Goal: Register for event/course

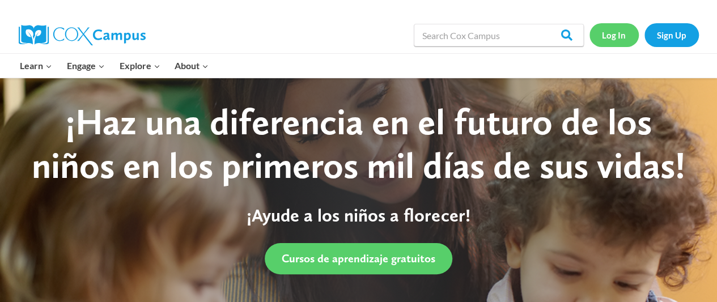
click at [613, 40] on link "Log In" at bounding box center [613, 34] width 49 height 23
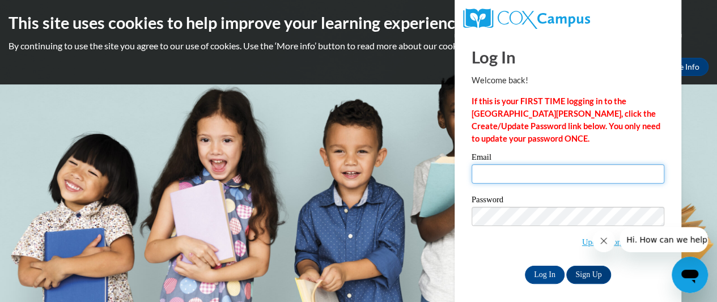
click at [515, 171] on input "Email" at bounding box center [567, 173] width 193 height 19
type input "[EMAIL_ADDRESS][DOMAIN_NAME]"
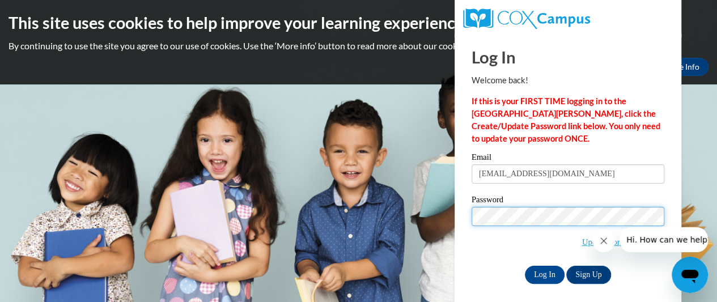
click at [525, 266] on input "Log In" at bounding box center [545, 275] width 40 height 18
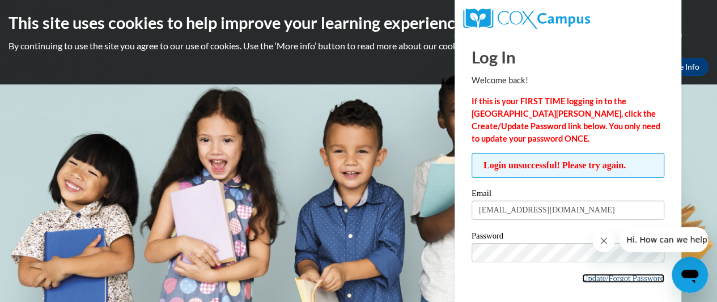
click at [627, 280] on link "Update/Forgot Password" at bounding box center [623, 278] width 82 height 9
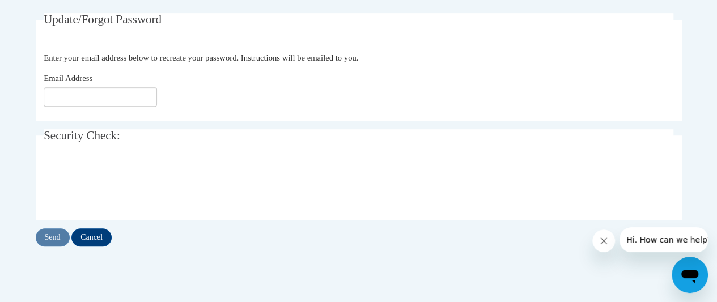
scroll to position [221, 0]
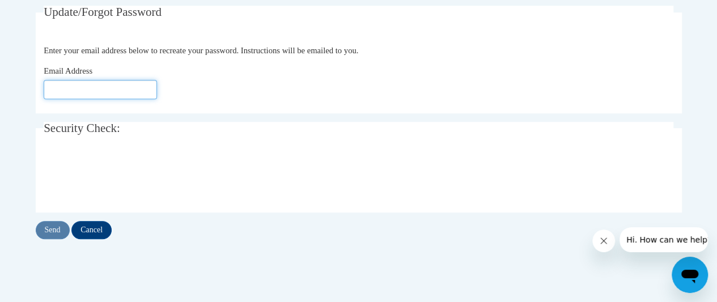
click at [130, 89] on input "Email Address" at bounding box center [100, 89] width 113 height 19
type input "[EMAIL_ADDRESS][DOMAIN_NAME]"
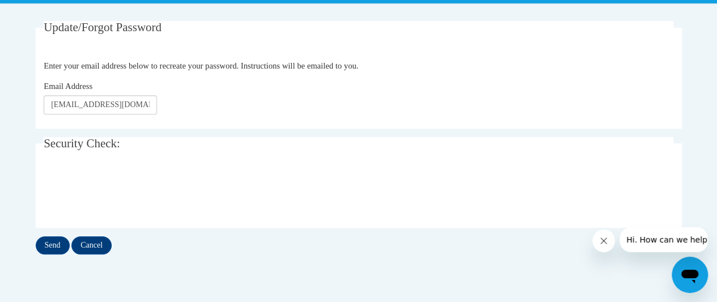
scroll to position [205, 0]
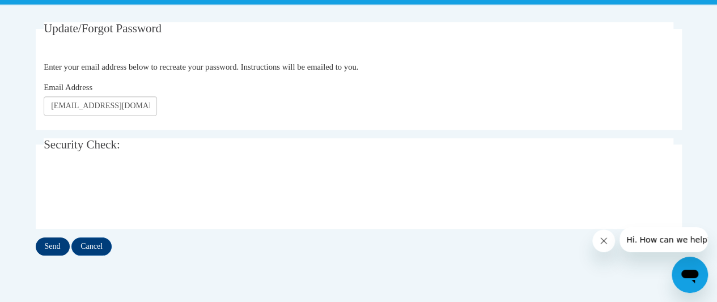
click at [55, 247] on input "Send" at bounding box center [53, 246] width 34 height 18
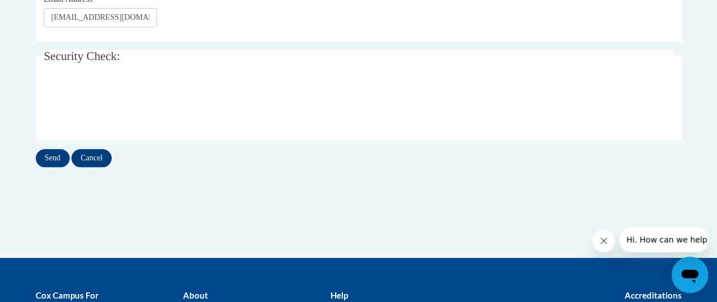
scroll to position [325, 0]
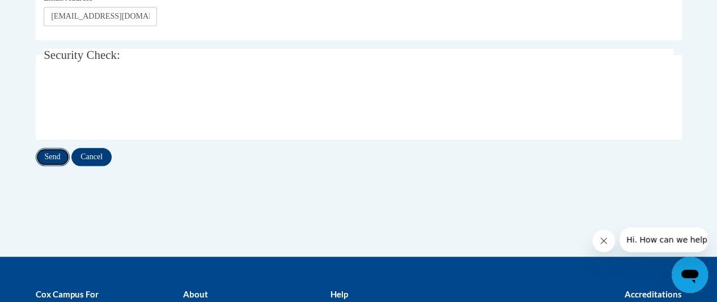
click at [53, 156] on input "Send" at bounding box center [53, 157] width 34 height 18
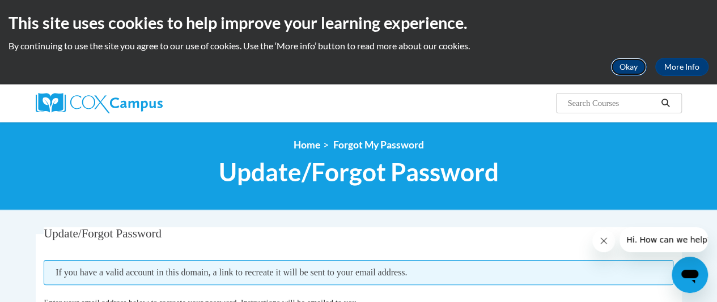
click at [637, 62] on button "Okay" at bounding box center [628, 67] width 36 height 18
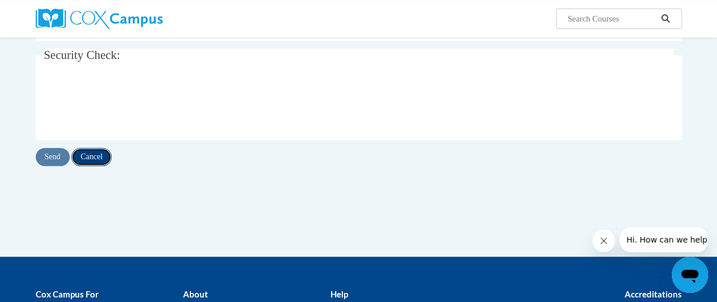
click at [88, 157] on input "Cancel" at bounding box center [91, 157] width 40 height 18
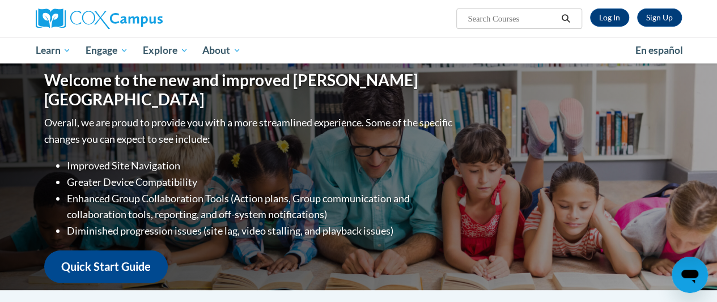
click at [88, 157] on li "Improved Site Navigation" at bounding box center [261, 165] width 388 height 16
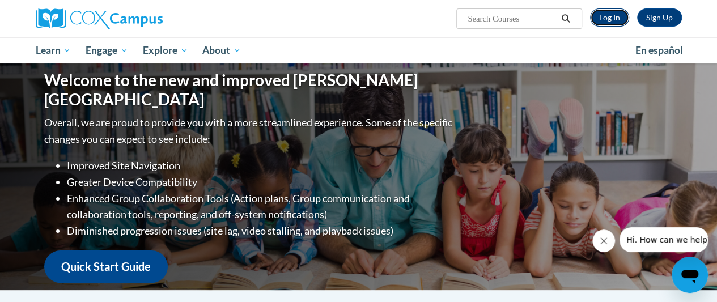
click at [620, 21] on link "Log In" at bounding box center [609, 17] width 39 height 18
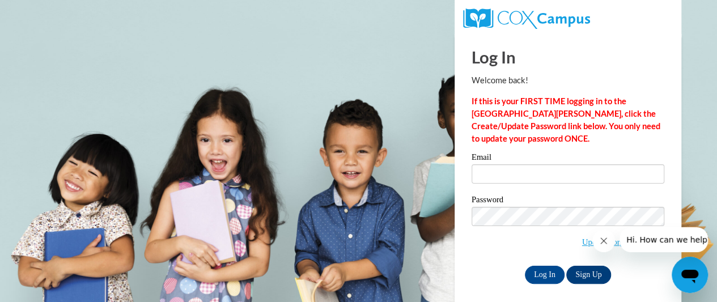
scroll to position [6, 0]
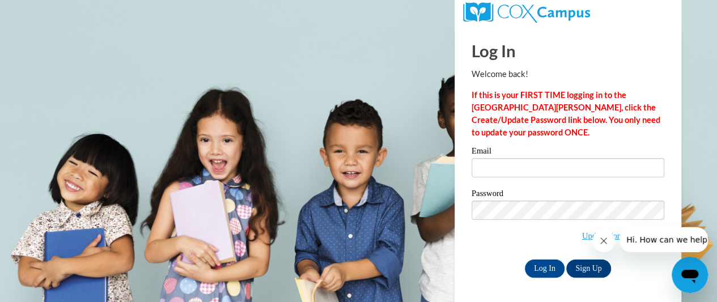
click at [604, 241] on icon "Close message from company" at bounding box center [603, 240] width 9 height 9
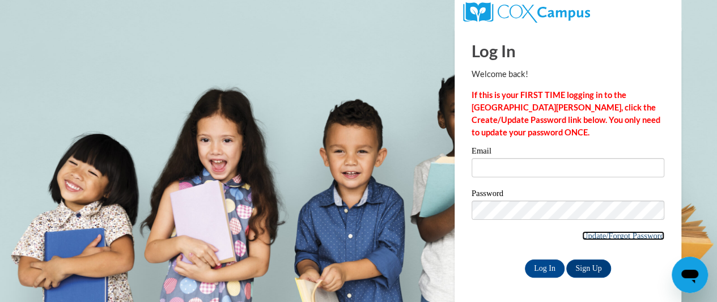
click at [594, 231] on link "Update/Forgot Password" at bounding box center [623, 235] width 82 height 9
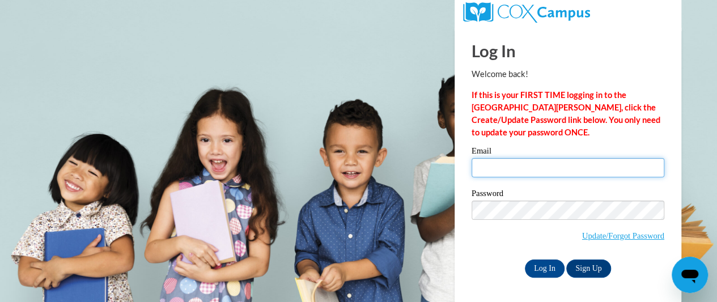
click at [528, 177] on input "Email" at bounding box center [567, 167] width 193 height 19
type input "[PERSON_NAME][EMAIL_ADDRESS][PERSON_NAME][DOMAIN_NAME]"
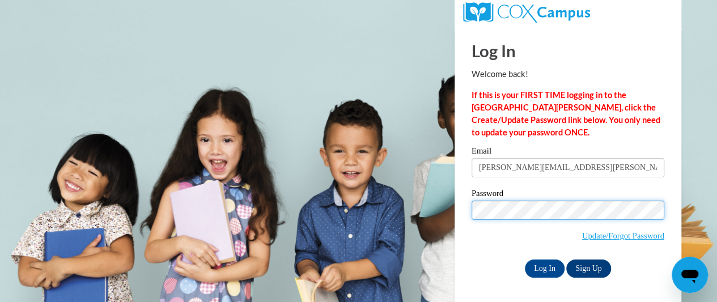
click at [525, 259] on input "Log In" at bounding box center [545, 268] width 40 height 18
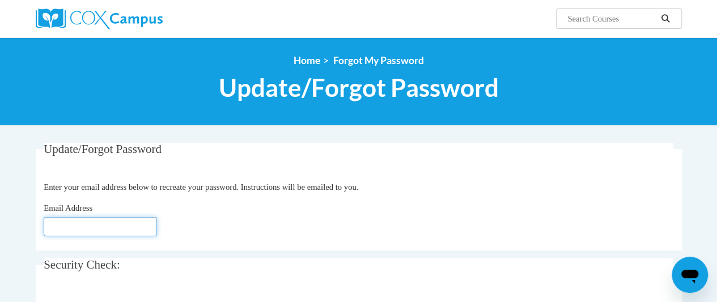
click at [119, 228] on input "Email Address" at bounding box center [100, 226] width 113 height 19
type input "mary.price-travers"
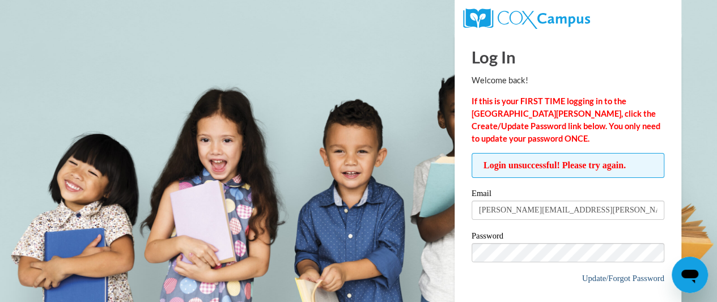
click at [629, 279] on link "Update/Forgot Password" at bounding box center [623, 278] width 82 height 9
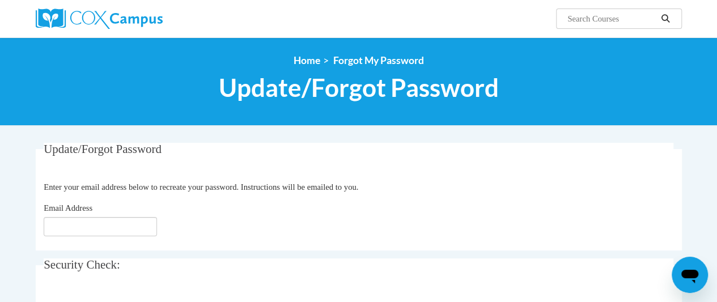
click at [128, 242] on fieldset "Update/Forgot Password Please enter your email address Enter your email address…" at bounding box center [359, 197] width 646 height 108
click at [139, 228] on input "Email Address" at bounding box center [100, 226] width 113 height 19
type input "[EMAIL_ADDRESS][DOMAIN_NAME]"
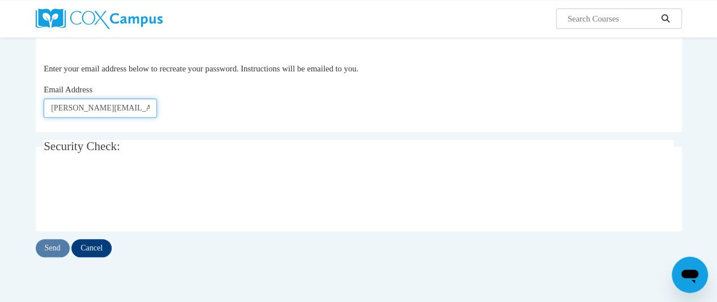
scroll to position [119, 0]
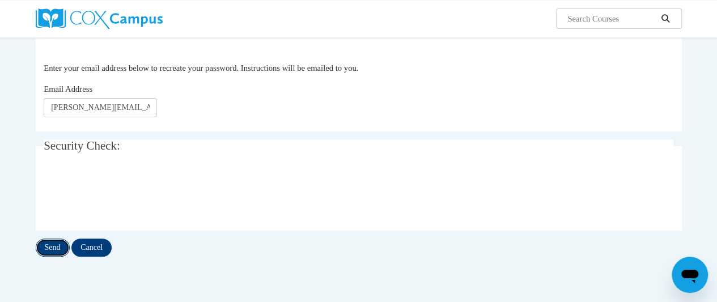
click at [55, 250] on input "Send" at bounding box center [53, 247] width 34 height 18
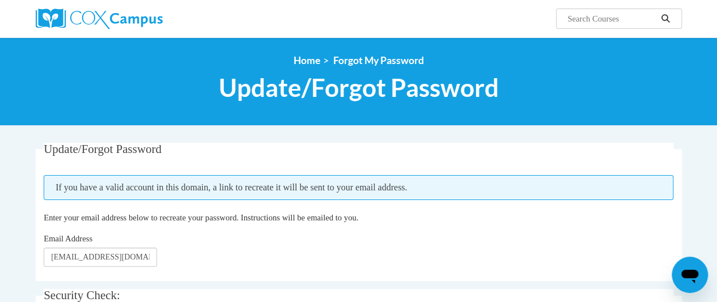
click at [117, 100] on h1 "Update/Forgot Password" at bounding box center [359, 88] width 646 height 30
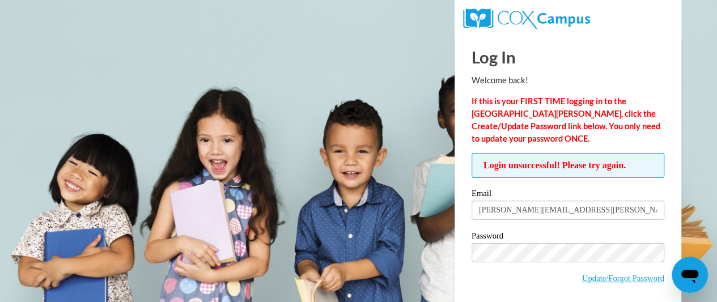
scroll to position [42, 0]
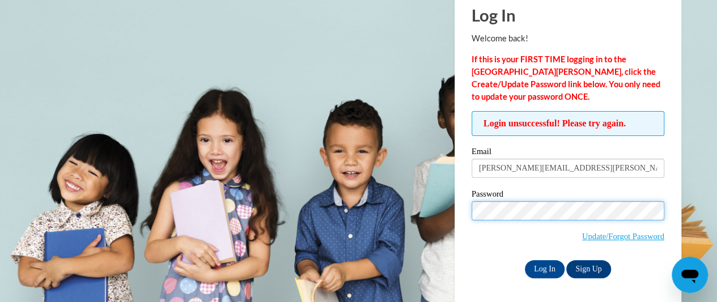
click at [525, 260] on input "Log In" at bounding box center [545, 269] width 40 height 18
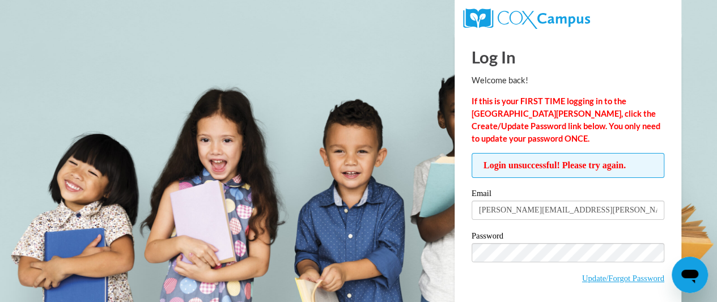
scroll to position [42, 0]
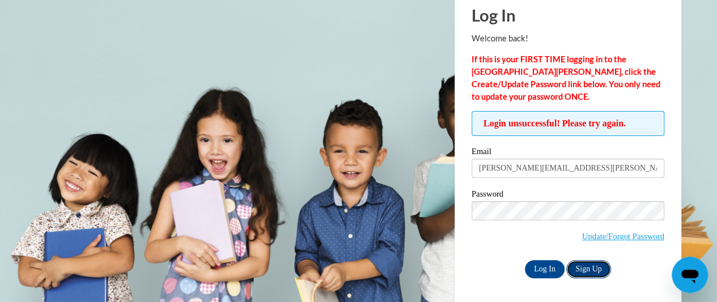
click at [598, 272] on link "Sign Up" at bounding box center [588, 269] width 44 height 18
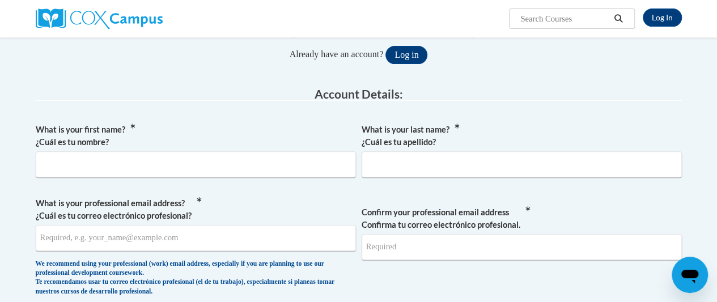
scroll to position [146, 0]
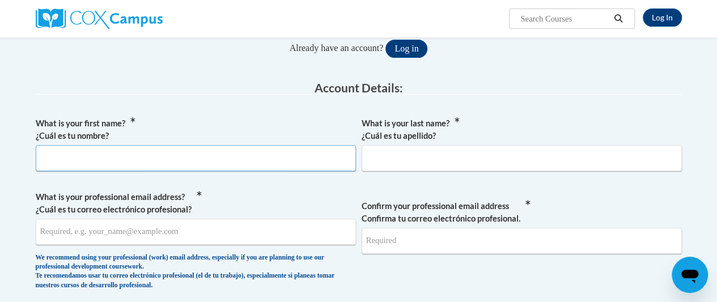
click at [181, 153] on input "What is your first name? ¿Cuál es tu nombre?" at bounding box center [196, 158] width 320 height 26
type input "michelle"
type input "price-travers"
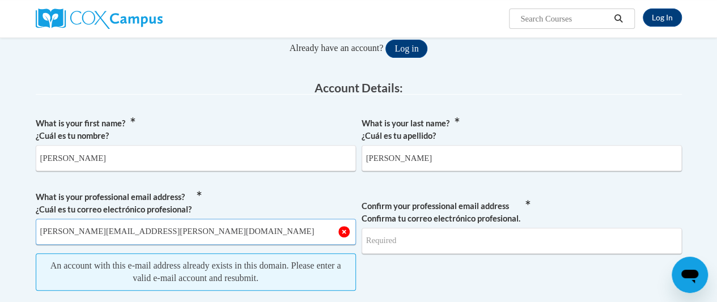
type input "[PERSON_NAME][EMAIL_ADDRESS][PERSON_NAME][DOMAIN_NAME]"
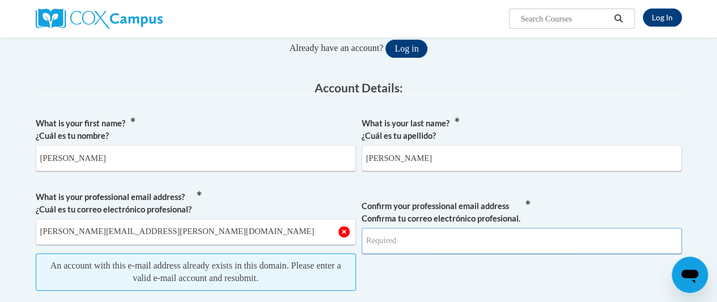
click at [420, 236] on input "Confirm your professional email address Confirma tu correo electrónico profesio…" at bounding box center [521, 241] width 320 height 26
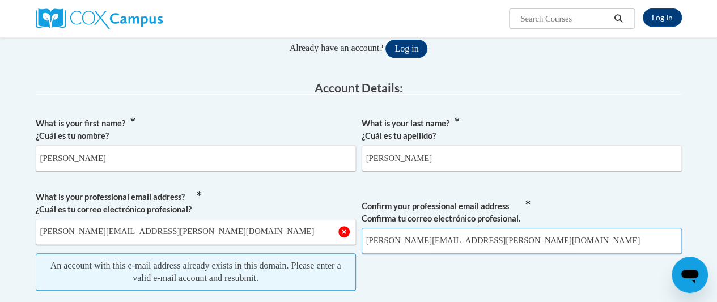
type input "[PERSON_NAME][EMAIL_ADDRESS][PERSON_NAME][DOMAIN_NAME]"
click at [385, 40] on button "Log in" at bounding box center [406, 49] width 42 height 18
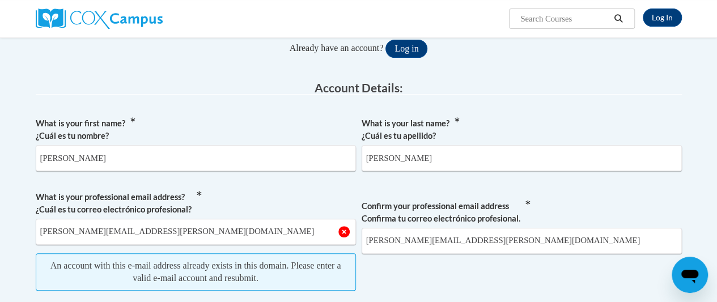
scroll to position [252, 0]
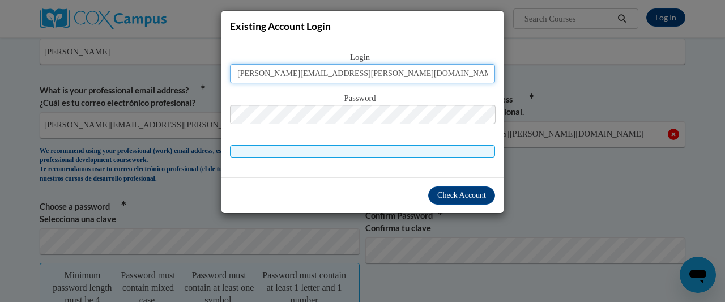
type input "Mary.price-travers@cobbk12.org"
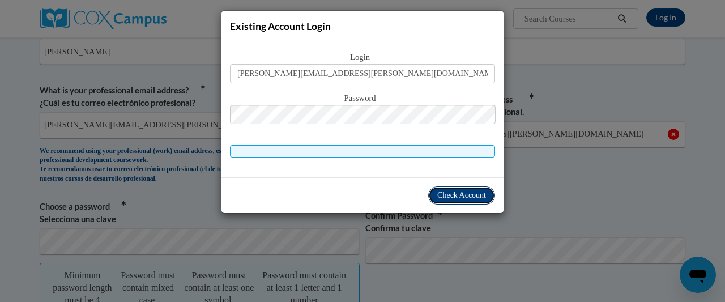
click at [465, 193] on span "Check Account" at bounding box center [461, 195] width 49 height 8
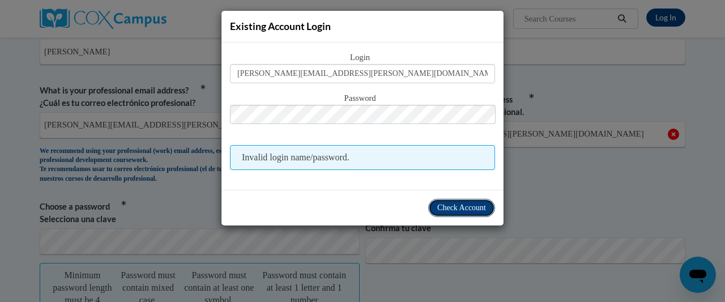
click at [468, 202] on button "Check Account" at bounding box center [461, 208] width 67 height 18
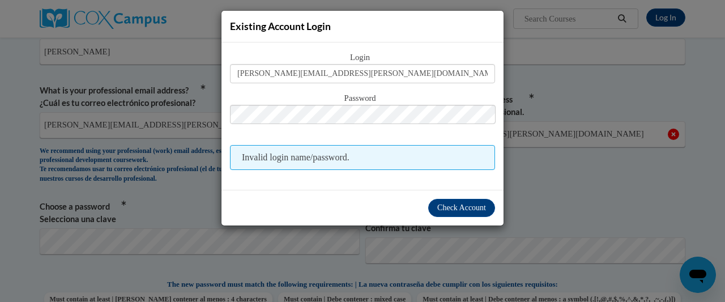
click at [209, 263] on div "Existing Account Login Login Mary.price-travers@cobbk12.org Password Invalid lo…" at bounding box center [362, 151] width 725 height 302
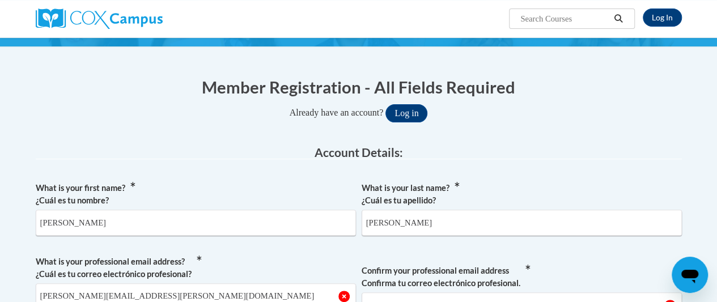
scroll to position [0, 0]
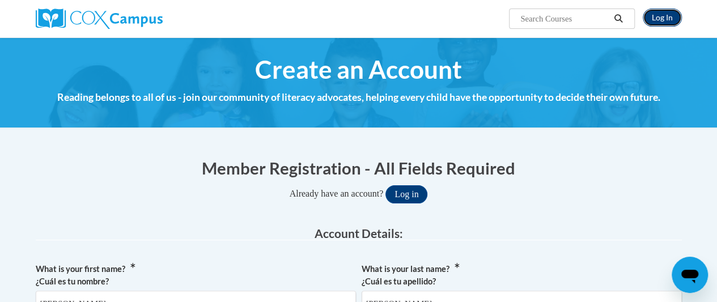
click at [665, 14] on link "Log In" at bounding box center [661, 17] width 39 height 18
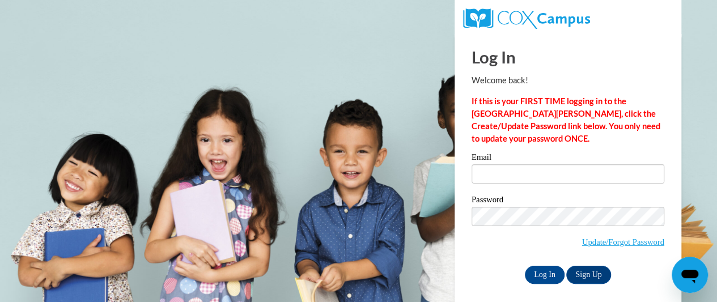
click at [530, 162] on label "Email" at bounding box center [567, 158] width 193 height 11
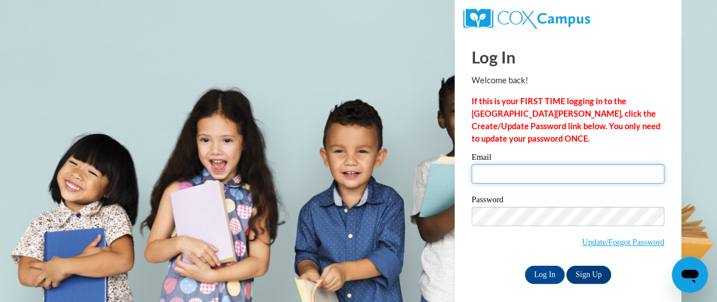
click at [530, 164] on input "Email" at bounding box center [567, 173] width 193 height 19
type input "[PERSON_NAME][EMAIL_ADDRESS][PERSON_NAME][DOMAIN_NAME]"
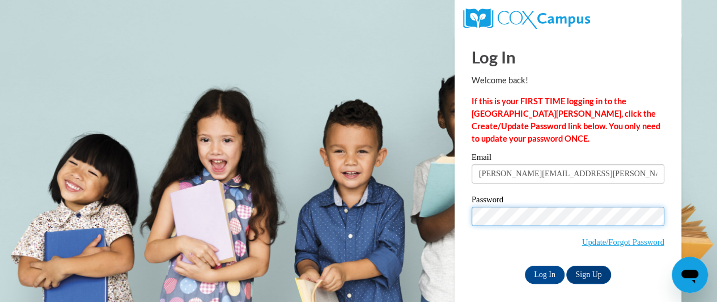
click at [525, 266] on input "Log In" at bounding box center [545, 275] width 40 height 18
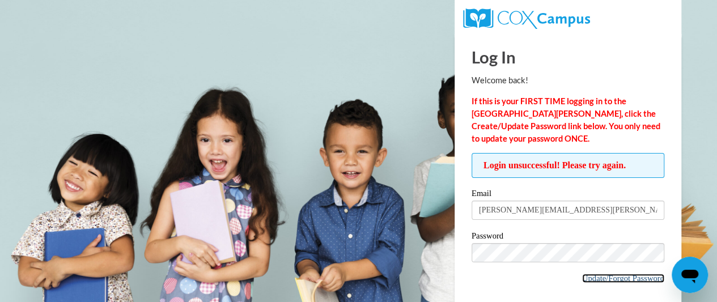
click at [633, 279] on link "Update/Forgot Password" at bounding box center [623, 278] width 82 height 9
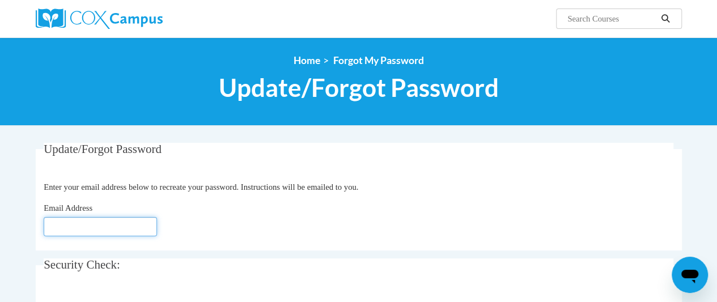
click at [119, 235] on input "Email Address" at bounding box center [100, 226] width 113 height 19
type input "[PERSON_NAME][EMAIL_ADDRESS][PERSON_NAME][DOMAIN_NAME]"
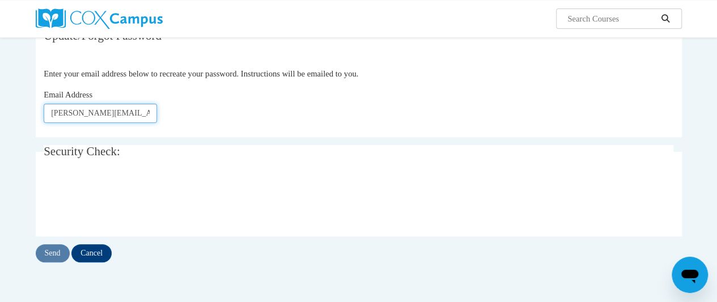
scroll to position [125, 0]
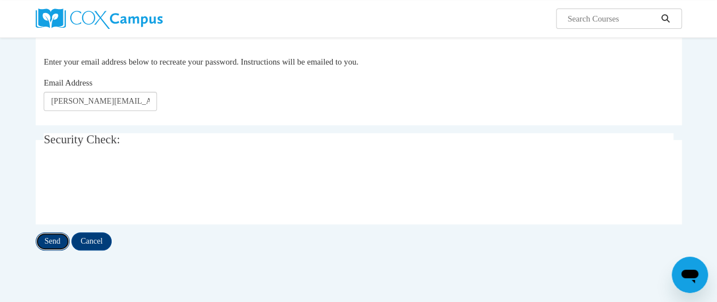
click at [56, 236] on input "Send" at bounding box center [53, 241] width 34 height 18
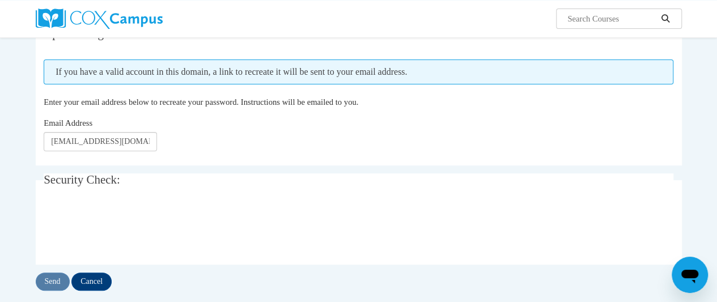
scroll to position [112, 0]
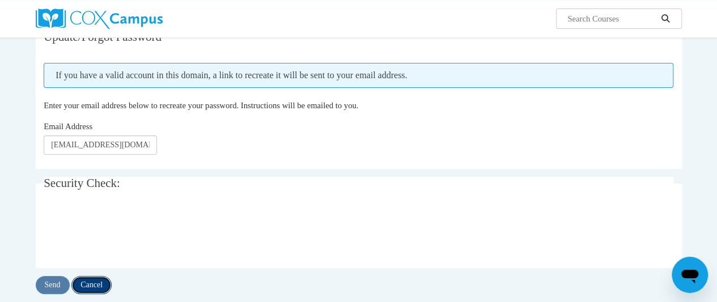
click at [100, 276] on input "Cancel" at bounding box center [91, 285] width 40 height 18
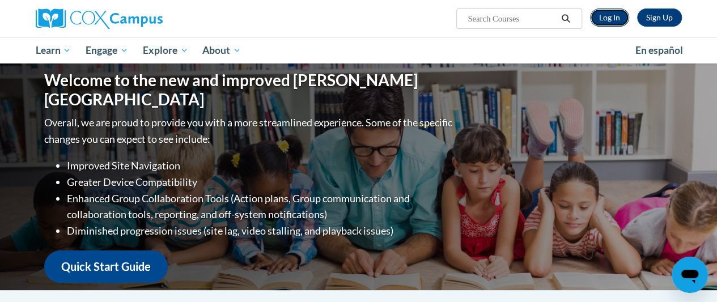
click at [611, 23] on link "Log In" at bounding box center [609, 17] width 39 height 18
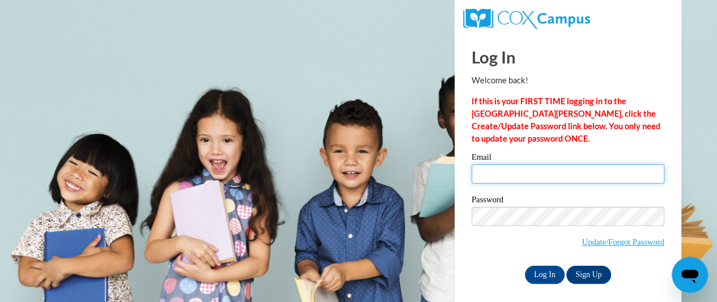
click at [506, 172] on input "Email" at bounding box center [567, 173] width 193 height 19
type input "[PERSON_NAME][EMAIL_ADDRESS][PERSON_NAME][DOMAIN_NAME]"
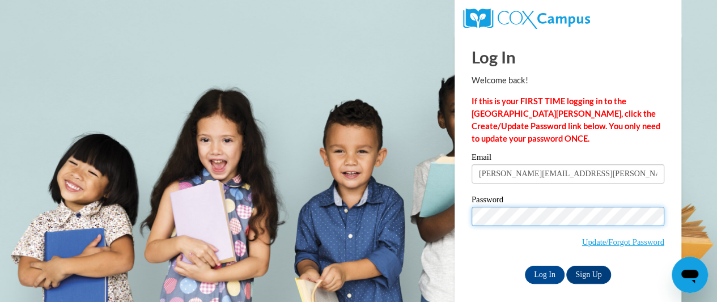
click at [525, 266] on input "Log In" at bounding box center [545, 275] width 40 height 18
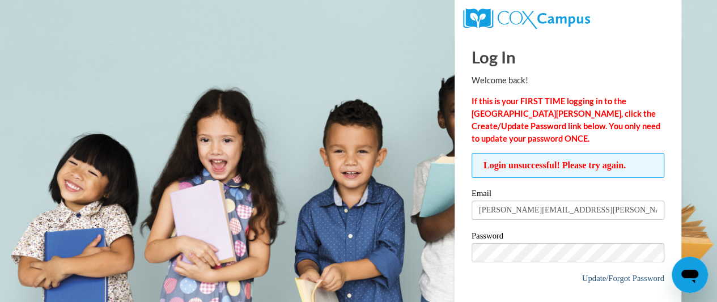
click at [627, 280] on link "Update/Forgot Password" at bounding box center [623, 278] width 82 height 9
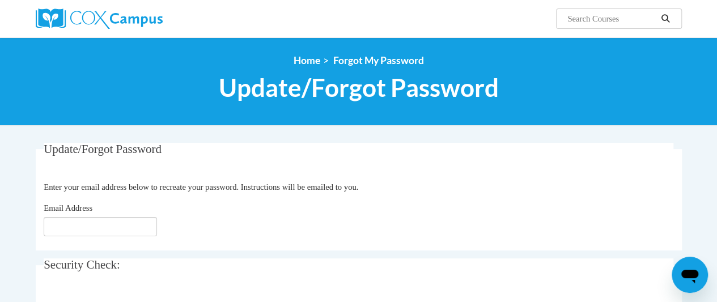
click at [687, 277] on icon "Open messaging window" at bounding box center [689, 277] width 17 height 14
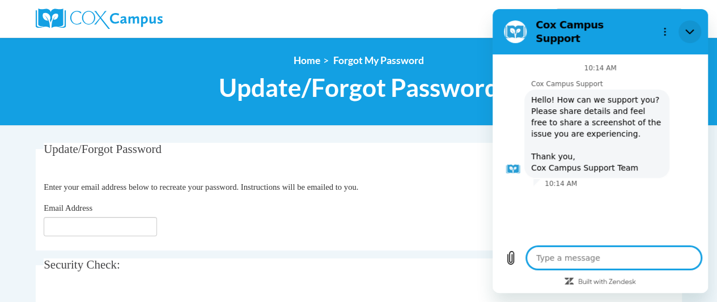
click at [691, 31] on icon "Close" at bounding box center [689, 31] width 9 height 9
type textarea "x"
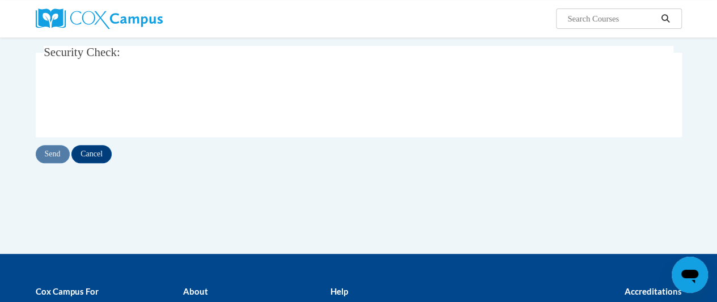
scroll to position [217, 0]
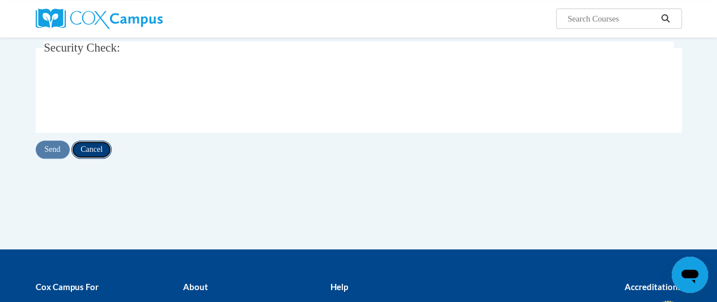
click at [98, 154] on input "Cancel" at bounding box center [91, 149] width 40 height 18
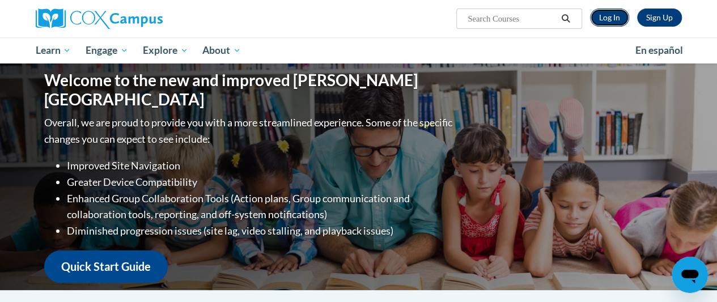
click at [612, 16] on link "Log In" at bounding box center [609, 17] width 39 height 18
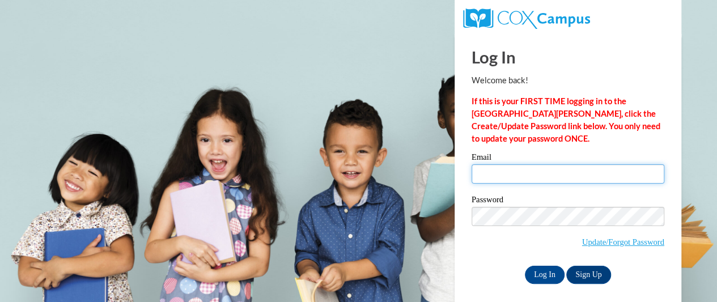
click at [519, 173] on input "Email" at bounding box center [567, 173] width 193 height 19
type input "mary.price-travers@cobbk12.org"
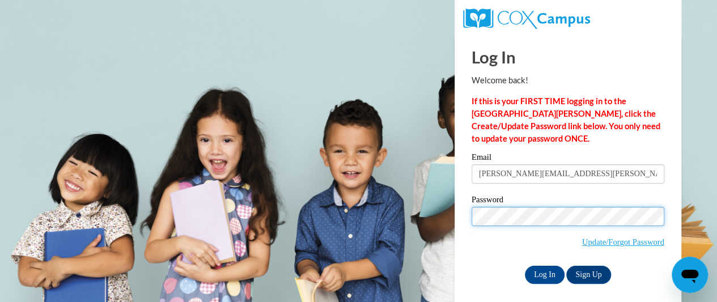
click at [525, 266] on input "Log In" at bounding box center [545, 275] width 40 height 18
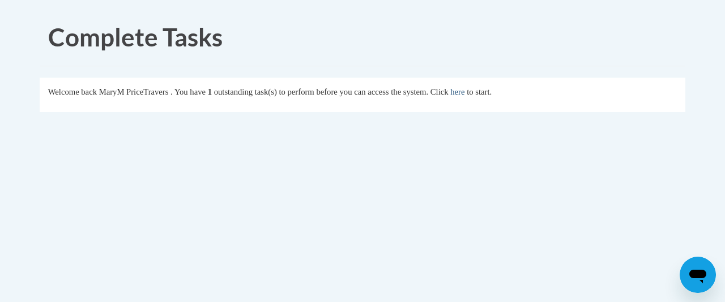
click at [465, 87] on link "here" at bounding box center [457, 91] width 14 height 9
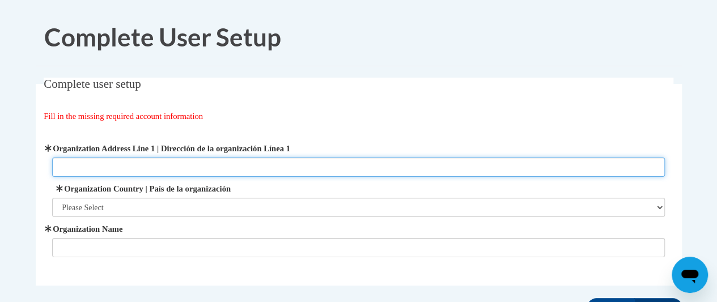
click at [139, 166] on input "Organization Address Line 1 | Dirección de la organización Línea 1" at bounding box center [358, 166] width 612 height 19
type input "Rocky mount dr"
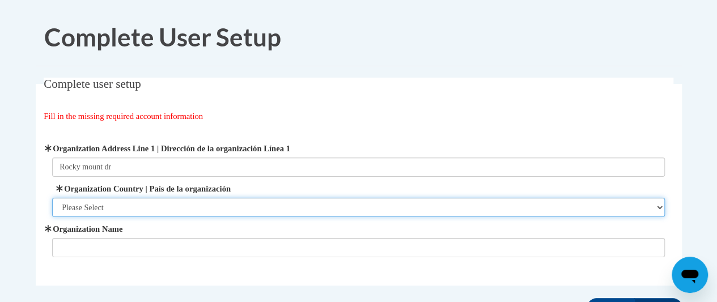
click at [655, 208] on select "Please Select [GEOGRAPHIC_DATA] | [GEOGRAPHIC_DATA] Outside of [GEOGRAPHIC_DATA…" at bounding box center [358, 207] width 612 height 19
select select "ad49bcad-a171-4b2e-b99c-48b446064914"
click at [52, 198] on select "Please Select [GEOGRAPHIC_DATA] | [GEOGRAPHIC_DATA] Outside of [GEOGRAPHIC_DATA…" at bounding box center [358, 207] width 612 height 19
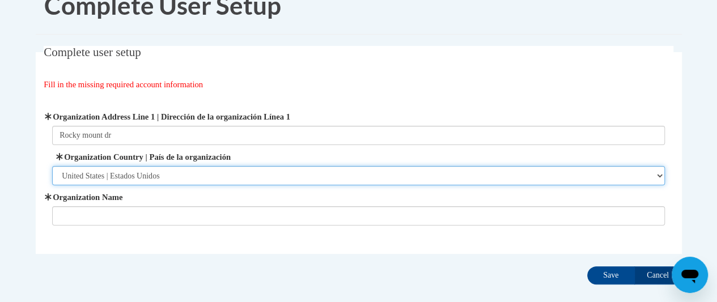
scroll to position [94, 0]
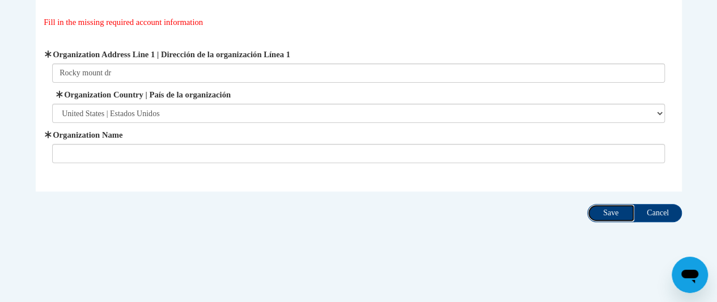
click at [607, 213] on input "Save" at bounding box center [611, 213] width 48 height 18
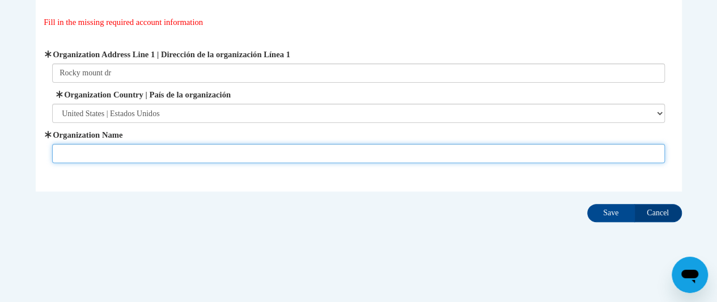
click at [134, 150] on input "Organization Name" at bounding box center [358, 153] width 612 height 19
type input "cobb"
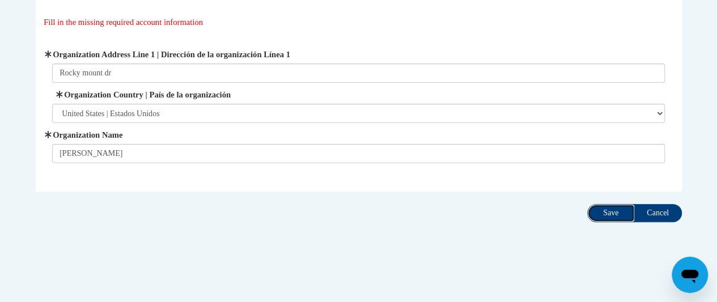
click at [612, 215] on input "Save" at bounding box center [611, 213] width 48 height 18
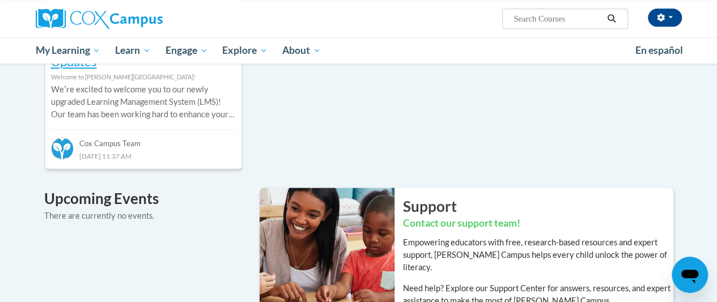
scroll to position [620, 0]
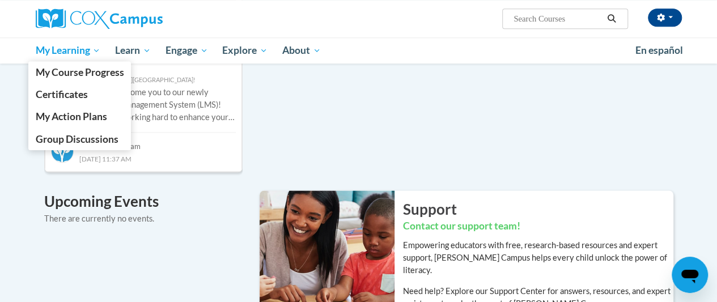
click at [78, 50] on span "My Learning" at bounding box center [67, 51] width 65 height 14
click at [109, 76] on span "My Course Progress" at bounding box center [79, 72] width 88 height 12
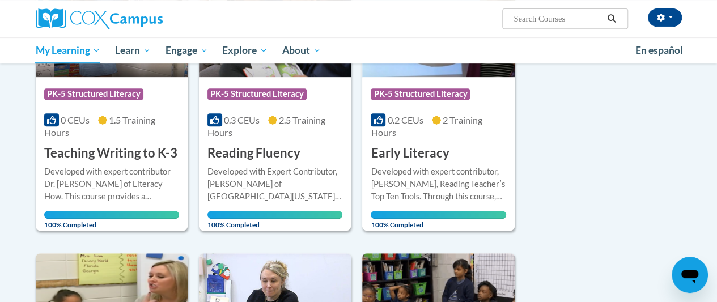
click at [573, 269] on div "Sort Date Enrolled Title (A-Z) «« « 1-6 » »» 6 Activities CEUs Course Category:…" at bounding box center [358, 251] width 663 height 650
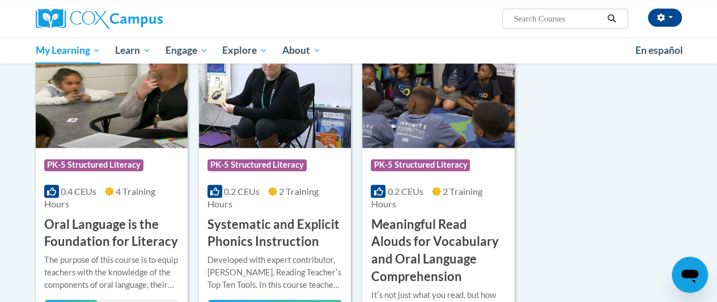
scroll to position [466, 0]
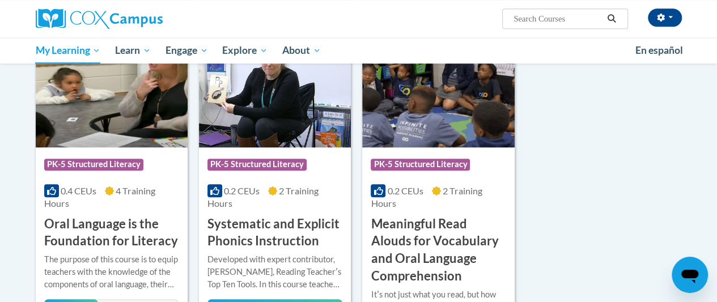
click at [126, 215] on h3 "Oral Language is the Foundation for Literacy" at bounding box center [111, 232] width 135 height 35
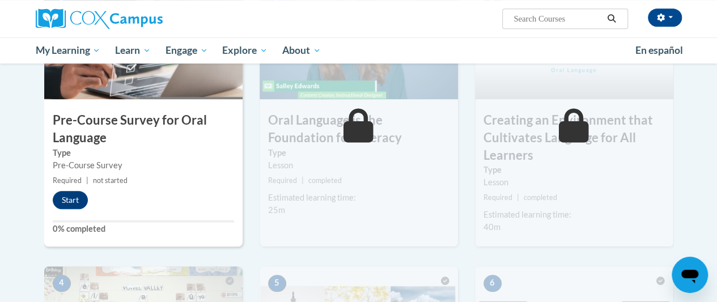
click at [613, 239] on div "3 Creating an Environment that Cultivates Language for All Learners Type Lesson…" at bounding box center [574, 116] width 198 height 261
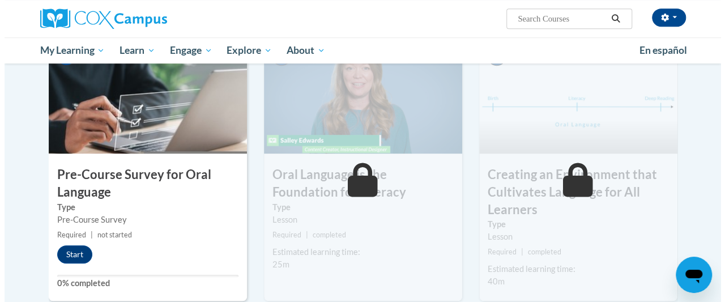
scroll to position [299, 0]
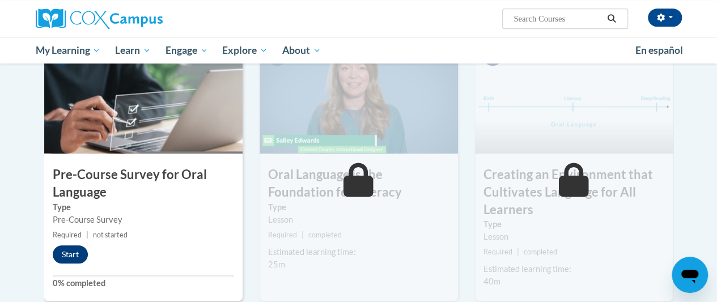
click at [65, 254] on button "Start" at bounding box center [70, 254] width 35 height 18
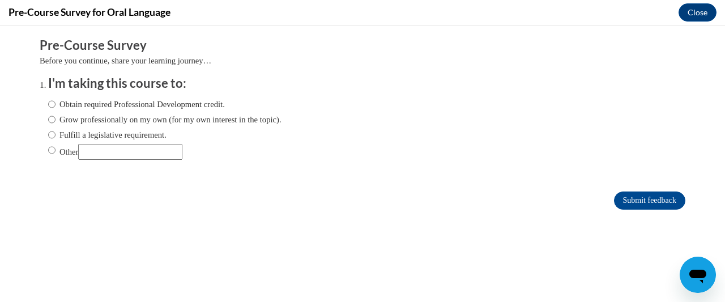
scroll to position [0, 0]
click at [48, 100] on input "Obtain required Professional Development credit." at bounding box center [51, 104] width 7 height 12
radio input "true"
click at [644, 201] on input "Submit feedback" at bounding box center [649, 200] width 71 height 18
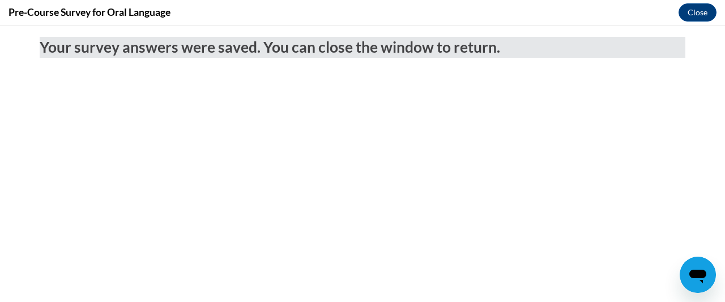
click at [716, 18] on div "Pre-Course Survey for Oral Language Close" at bounding box center [362, 12] width 725 height 25
click at [697, 16] on button "Close" at bounding box center [698, 12] width 38 height 18
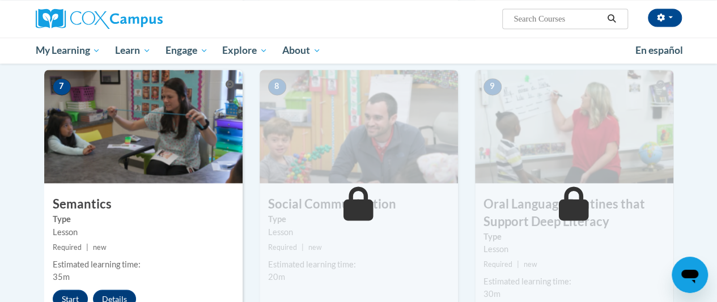
scroll to position [859, 0]
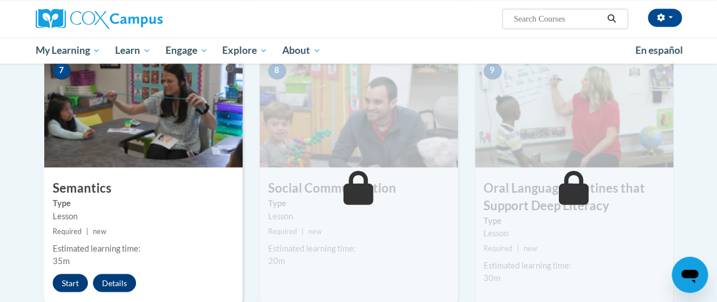
click at [59, 276] on button "Start" at bounding box center [70, 283] width 35 height 18
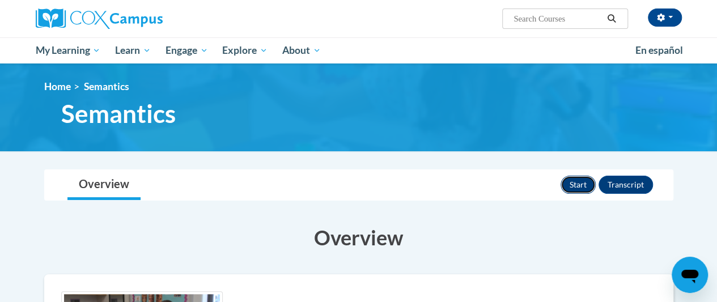
click at [582, 184] on button "Start" at bounding box center [577, 185] width 35 height 18
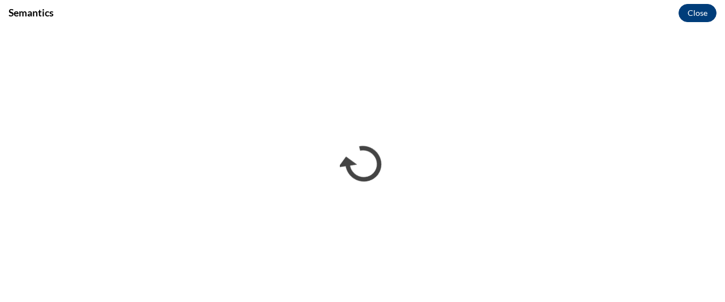
click at [707, 6] on button "Close" at bounding box center [698, 13] width 38 height 18
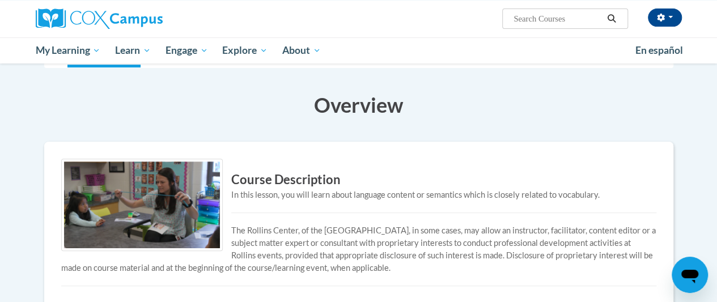
scroll to position [110, 0]
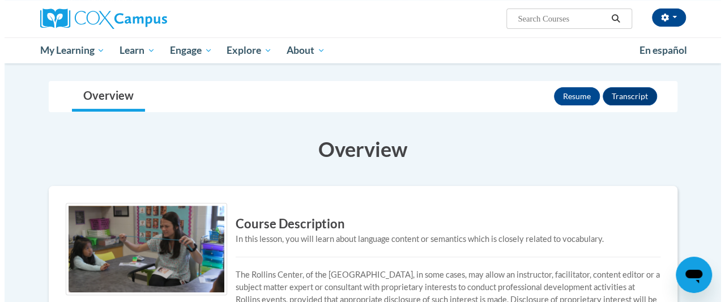
scroll to position [74, 0]
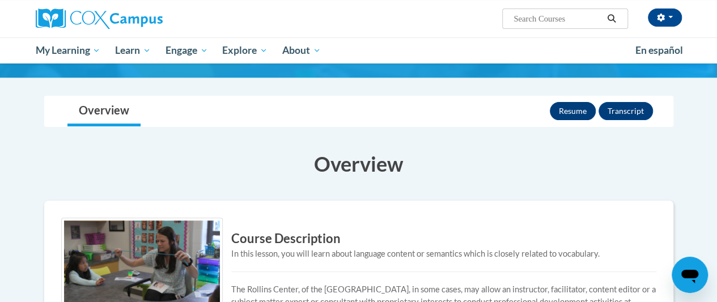
click at [577, 110] on button "Resume" at bounding box center [572, 111] width 46 height 18
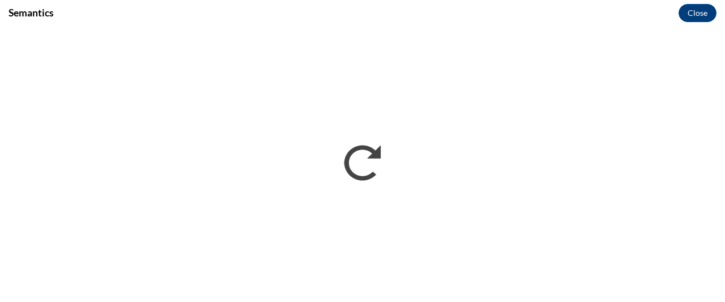
scroll to position [0, 0]
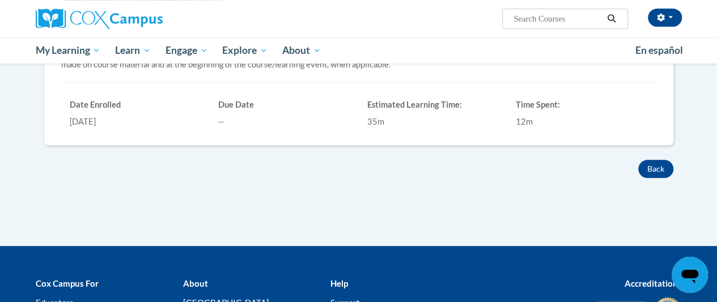
scroll to position [327, 0]
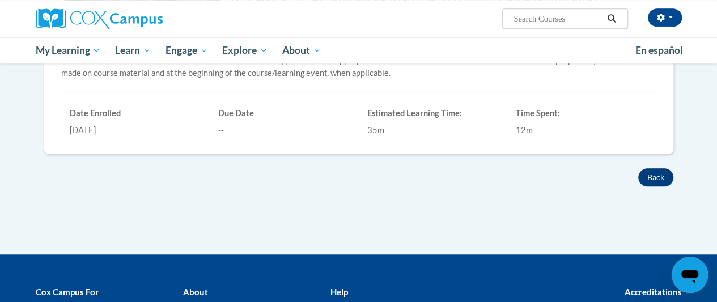
click at [668, 169] on button "Back" at bounding box center [655, 177] width 35 height 18
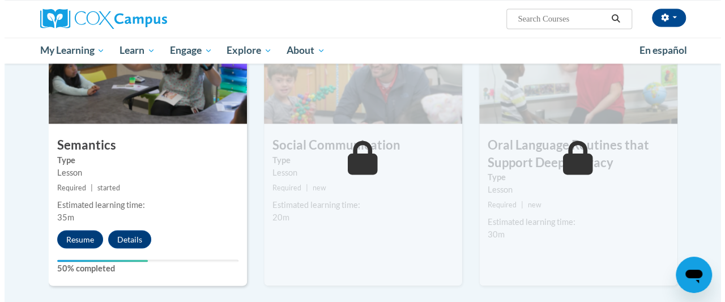
scroll to position [955, 0]
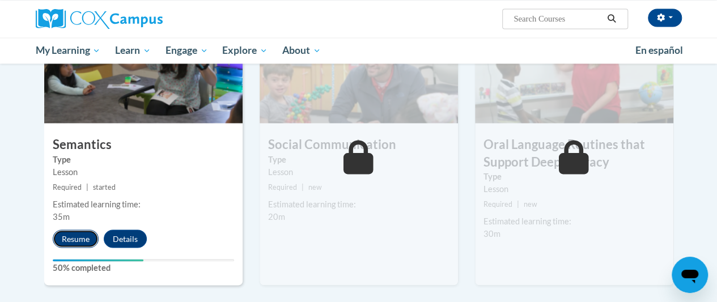
click at [71, 235] on button "Resume" at bounding box center [76, 238] width 46 height 18
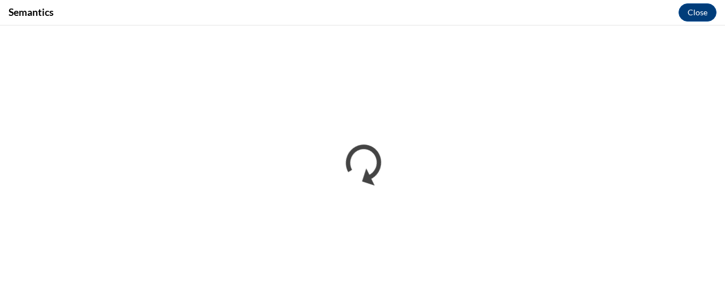
scroll to position [0, 0]
